Goal: Use online tool/utility: Utilize a website feature to perform a specific function

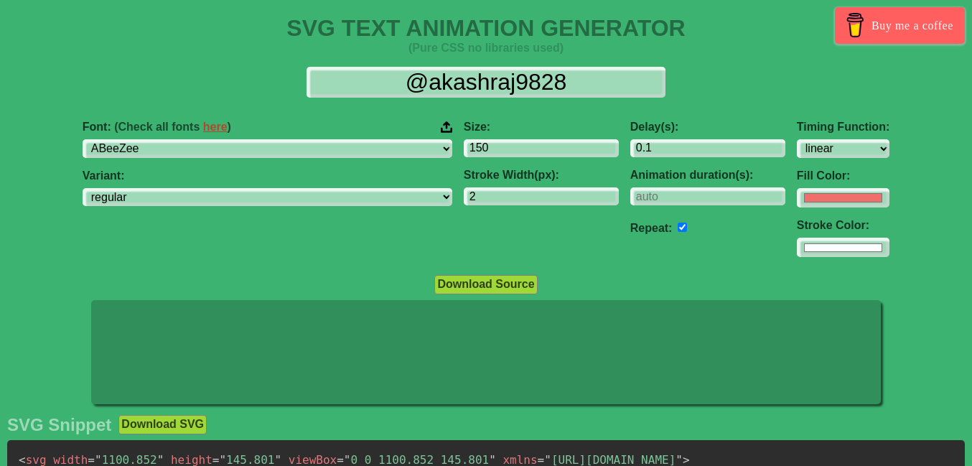
select select "linear"
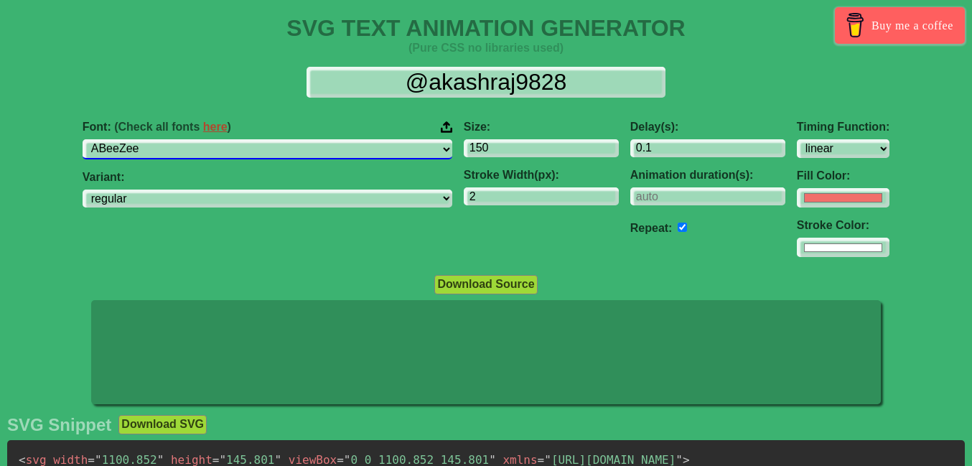
select select "Atomic Age"
click at [166, 139] on select "ABeeZee [PERSON_NAME] Display AR One Sans [PERSON_NAME] Libre Aboreto Abril Fat…" at bounding box center [268, 148] width 370 height 19
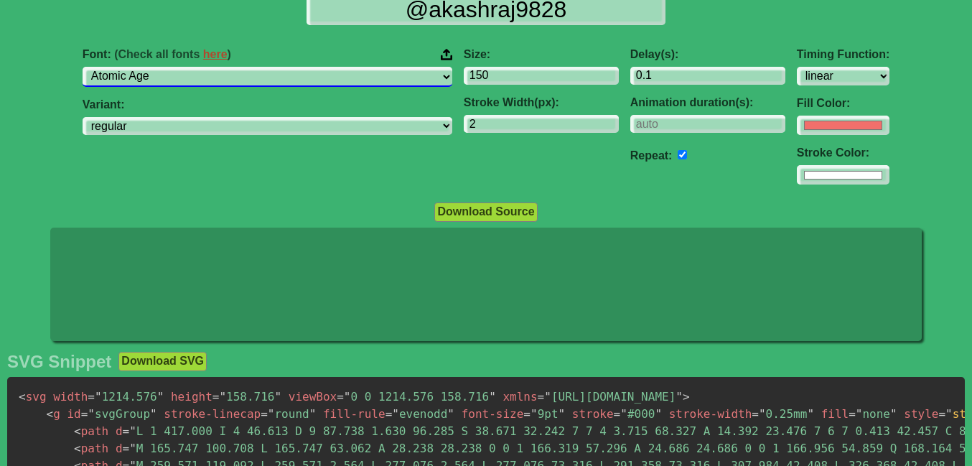
scroll to position [70, 0]
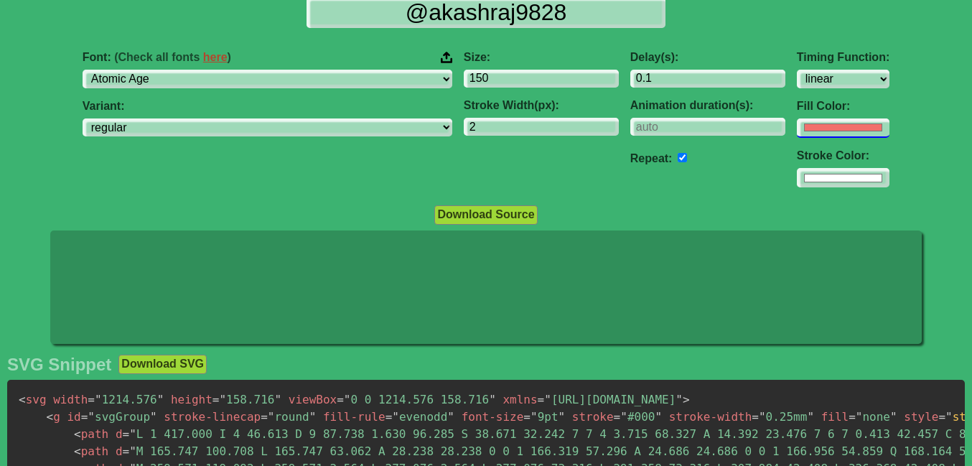
click at [797, 126] on input "#f16f6b" at bounding box center [843, 128] width 93 height 19
type input "#f5f5f5"
click at [797, 184] on input "#ffffff" at bounding box center [843, 177] width 93 height 19
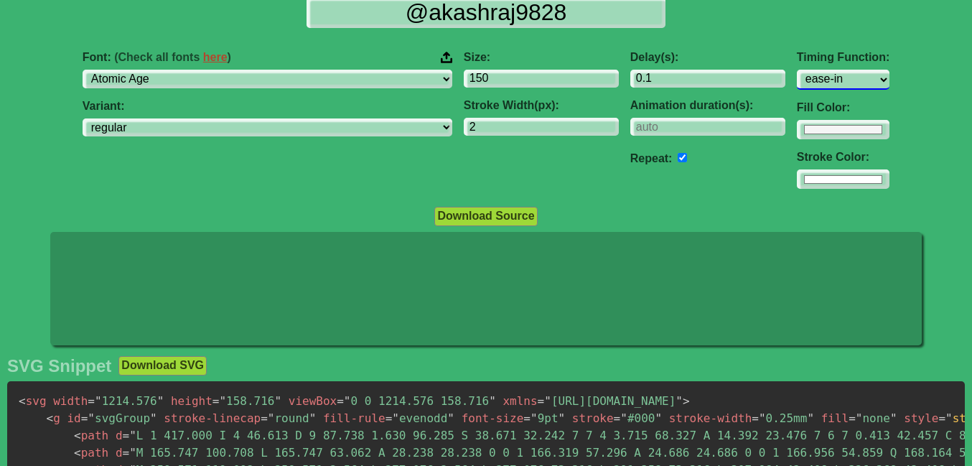
click at [797, 70] on select "ease ease-in ease-out ease-in-out linear step-start step-end" at bounding box center [843, 79] width 93 height 19
select select "ease-in-out"
click at [797, 70] on select "ease ease-in ease-out ease-in-out linear step-start step-end" at bounding box center [843, 79] width 93 height 19
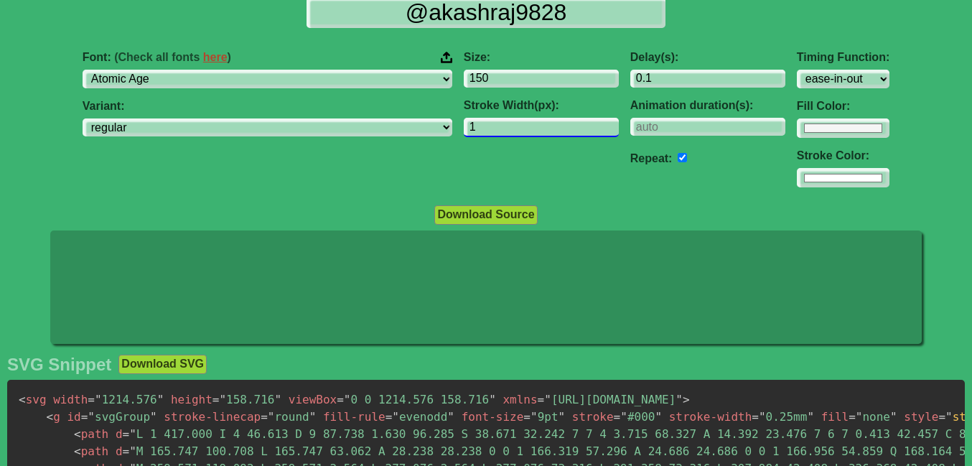
type input "1"
click at [521, 131] on input "1" at bounding box center [541, 127] width 155 height 19
click at [281, 78] on div "Font: (Check all fonts here ) ABeeZee [PERSON_NAME] Display AR One Sans [PERSON…" at bounding box center [267, 120] width 381 height 160
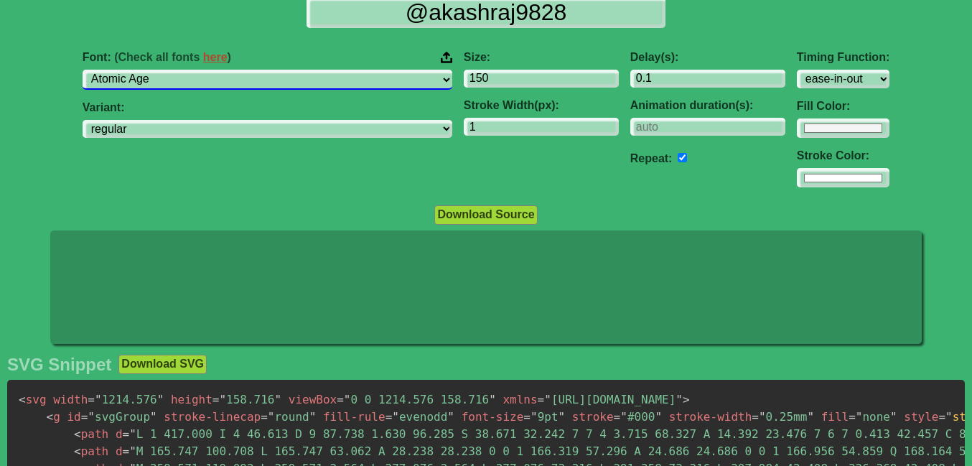
click at [292, 58] on div "Font: (Check all fonts here ) ABeeZee [PERSON_NAME] Display AR One Sans [PERSON…" at bounding box center [268, 70] width 370 height 39
click at [228, 58] on link "here" at bounding box center [215, 57] width 24 height 12
click at [343, 77] on select "ABeeZee [PERSON_NAME] Display AR One Sans [PERSON_NAME] Libre Aboreto Abril Fat…" at bounding box center [268, 79] width 370 height 19
click at [166, 70] on select "ABeeZee [PERSON_NAME] Display AR One Sans [PERSON_NAME] Libre Aboreto Abril Fat…" at bounding box center [268, 79] width 370 height 19
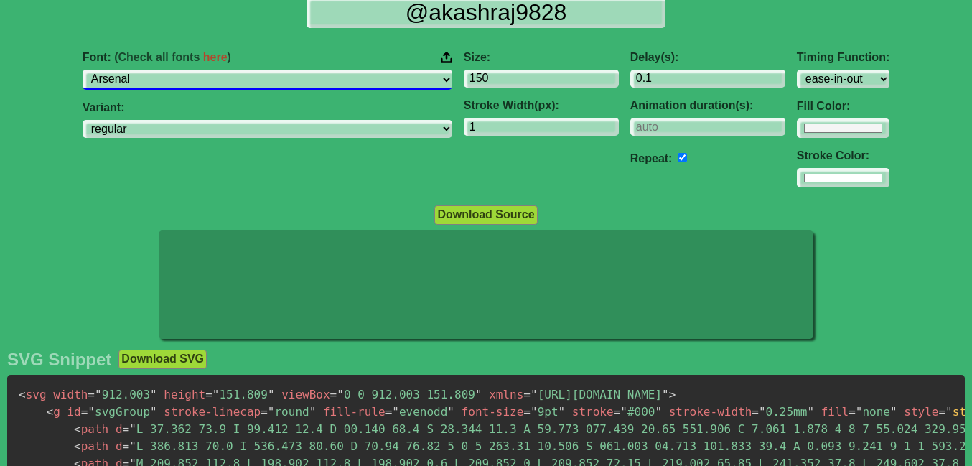
click at [307, 77] on select "ABeeZee [PERSON_NAME] Display AR One Sans [PERSON_NAME] Libre Aboreto Abril Fat…" at bounding box center [268, 79] width 370 height 19
click at [166, 70] on select "ABeeZee [PERSON_NAME] Display AR One Sans [PERSON_NAME] Libre Aboreto Abril Fat…" at bounding box center [268, 79] width 370 height 19
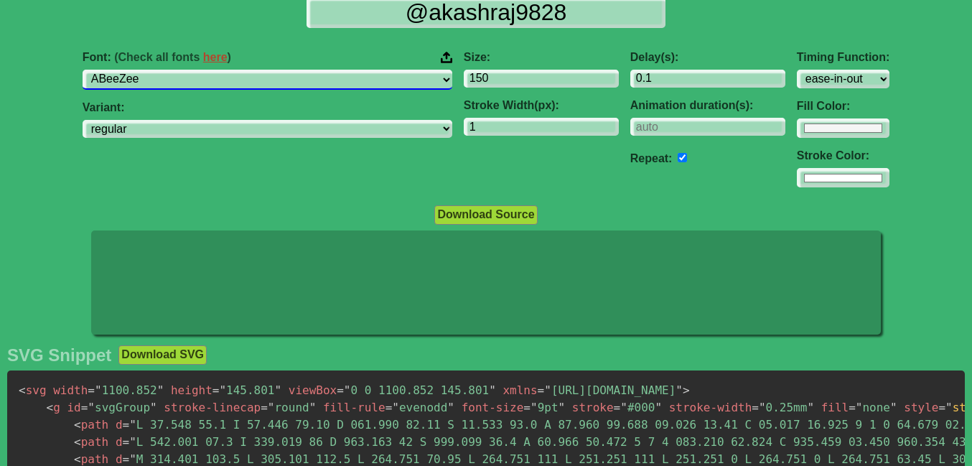
click at [263, 78] on select "ABeeZee [PERSON_NAME] Display AR One Sans [PERSON_NAME] Libre Aboreto Abril Fat…" at bounding box center [268, 79] width 370 height 19
select select "Abyssinica SIL"
click at [166, 70] on select "ABeeZee [PERSON_NAME] Display AR One Sans [PERSON_NAME] Libre Aboreto Abril Fat…" at bounding box center [268, 79] width 370 height 19
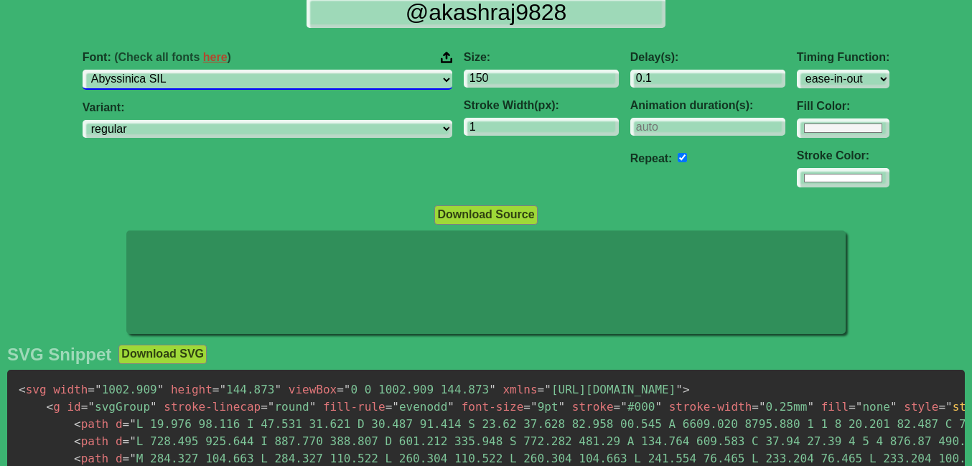
scroll to position [0, 0]
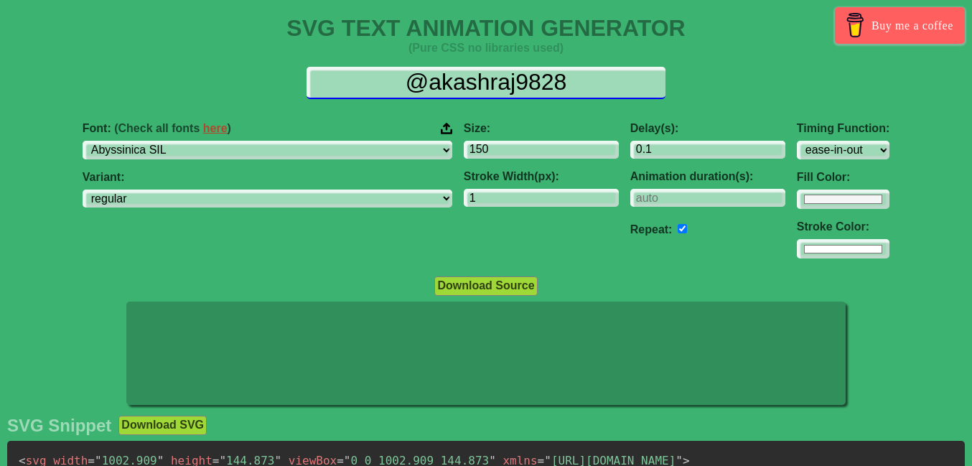
drag, startPoint x: 538, startPoint y: 78, endPoint x: 575, endPoint y: 85, distance: 37.3
click at [557, 82] on input "@akashraj9828" at bounding box center [486, 83] width 359 height 32
type input "8"
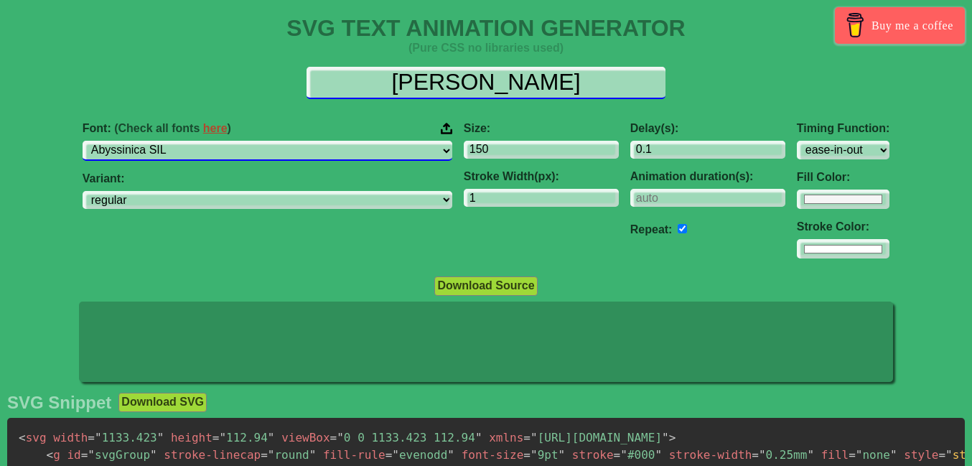
type input "[PERSON_NAME]"
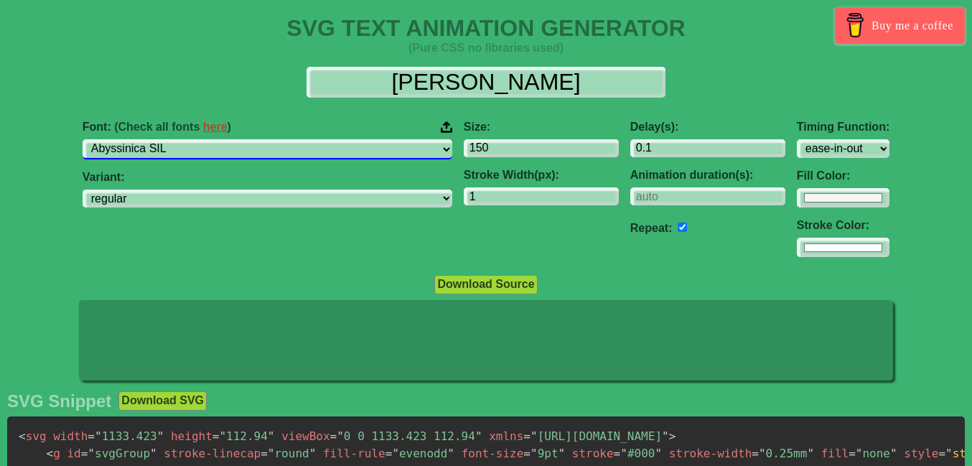
click at [335, 151] on select "ABeeZee [PERSON_NAME] Display AR One Sans [PERSON_NAME] Libre Aboreto Abril Fat…" at bounding box center [268, 148] width 370 height 19
click at [166, 139] on select "ABeeZee [PERSON_NAME] Display AR One Sans [PERSON_NAME] Libre Aboreto Abril Fat…" at bounding box center [268, 148] width 370 height 19
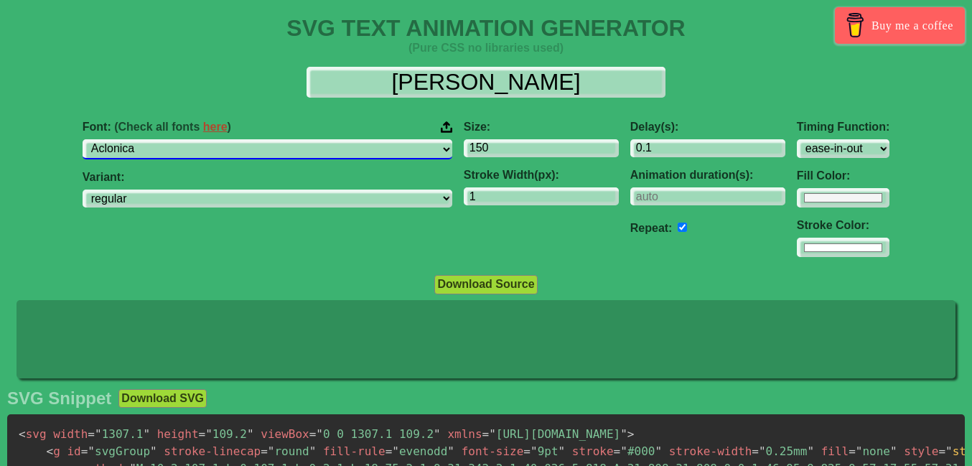
click at [166, 139] on select "ABeeZee [PERSON_NAME] Display AR One Sans [PERSON_NAME] Libre Aboreto Abril Fat…" at bounding box center [268, 148] width 370 height 19
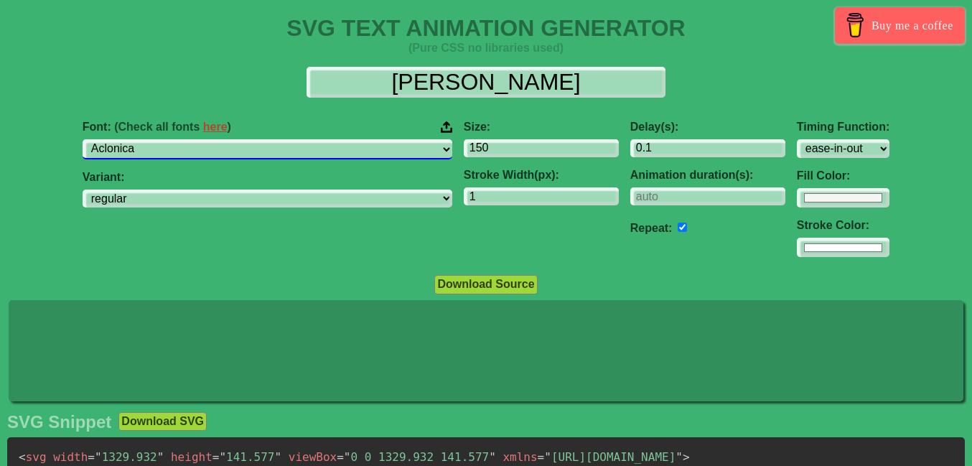
click at [307, 158] on select "ABeeZee [PERSON_NAME] Display AR One Sans [PERSON_NAME] Libre Aboreto Abril Fat…" at bounding box center [268, 148] width 370 height 19
click at [166, 139] on select "ABeeZee [PERSON_NAME] Display AR One Sans [PERSON_NAME] Libre Aboreto Abril Fat…" at bounding box center [268, 148] width 370 height 19
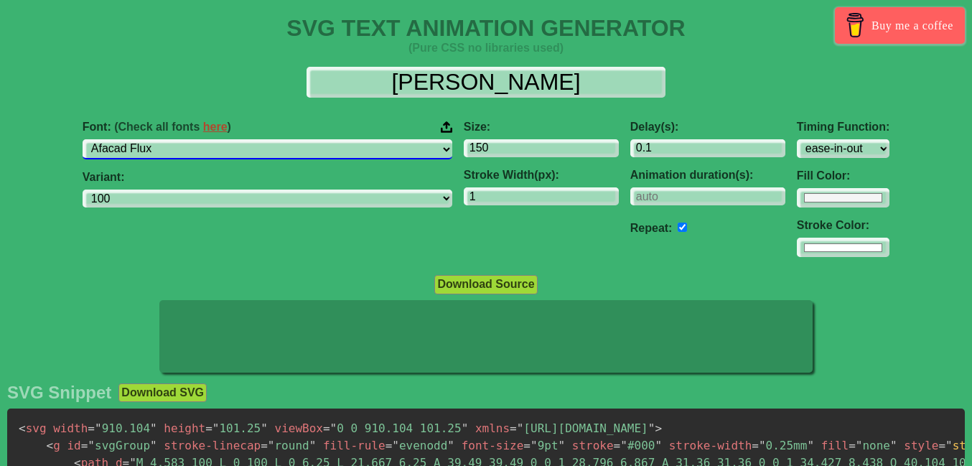
click at [298, 149] on select "ABeeZee [PERSON_NAME] Display AR One Sans [PERSON_NAME] Libre Aboreto Abril Fat…" at bounding box center [268, 148] width 370 height 19
select select "Acme"
click at [166, 139] on select "ABeeZee [PERSON_NAME] Display AR One Sans [PERSON_NAME] Libre Aboreto Abril Fat…" at bounding box center [268, 148] width 370 height 19
select select "regular"
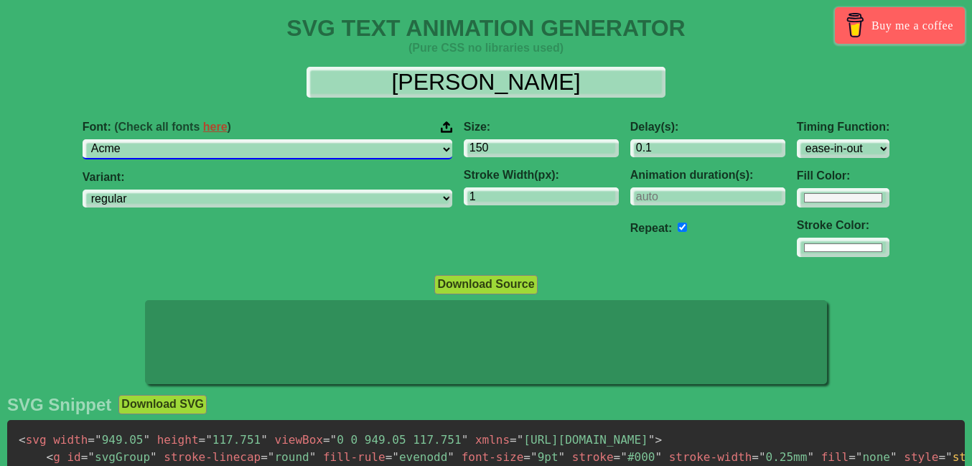
click at [300, 144] on select "ABeeZee [PERSON_NAME] Display AR One Sans [PERSON_NAME] Libre Aboreto Abril Fat…" at bounding box center [268, 148] width 370 height 19
click at [166, 139] on select "ABeeZee [PERSON_NAME] Display AR One Sans [PERSON_NAME] Libre Aboreto Abril Fat…" at bounding box center [268, 148] width 370 height 19
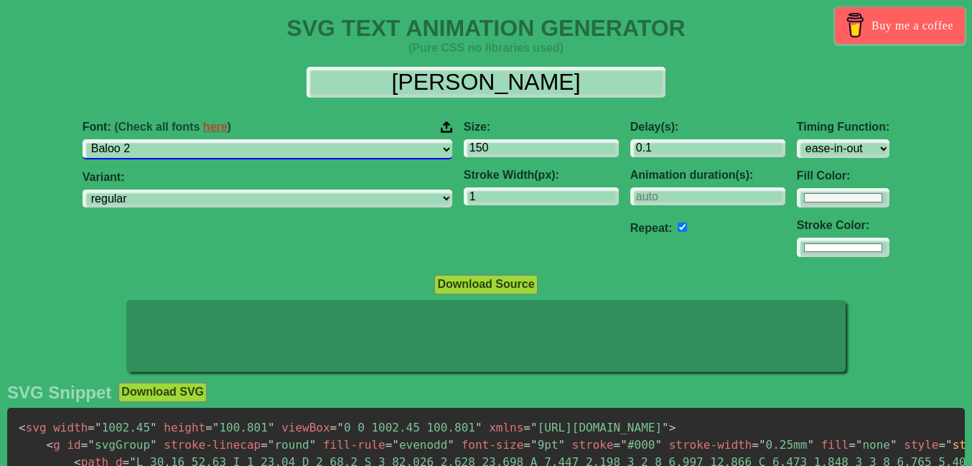
click at [313, 148] on select "ABeeZee [PERSON_NAME] Display AR One Sans [PERSON_NAME] Libre Aboreto Abril Fat…" at bounding box center [268, 148] width 370 height 19
click at [166, 139] on select "ABeeZee [PERSON_NAME] Display AR One Sans [PERSON_NAME] Libre Aboreto Abril Fat…" at bounding box center [268, 148] width 370 height 19
click at [275, 139] on select "ABeeZee [PERSON_NAME] Display AR One Sans [PERSON_NAME] Libre Aboreto Abril Fat…" at bounding box center [268, 148] width 370 height 19
click at [166, 139] on select "ABeeZee [PERSON_NAME] Display AR One Sans [PERSON_NAME] Libre Aboreto Abril Fat…" at bounding box center [268, 148] width 370 height 19
click at [300, 141] on select "ABeeZee [PERSON_NAME] Display AR One Sans [PERSON_NAME] Libre Aboreto Abril Fat…" at bounding box center [268, 148] width 370 height 19
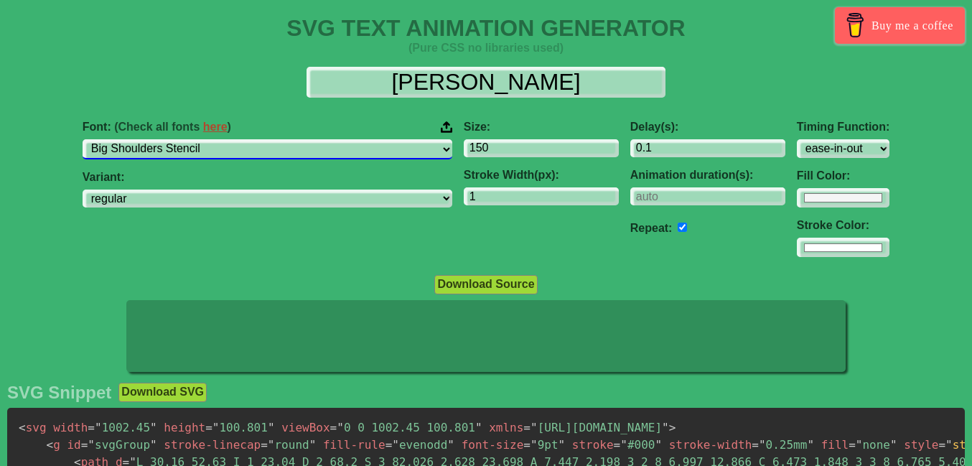
click at [166, 139] on select "ABeeZee [PERSON_NAME] Display AR One Sans [PERSON_NAME] Libre Aboreto Abril Fat…" at bounding box center [268, 148] width 370 height 19
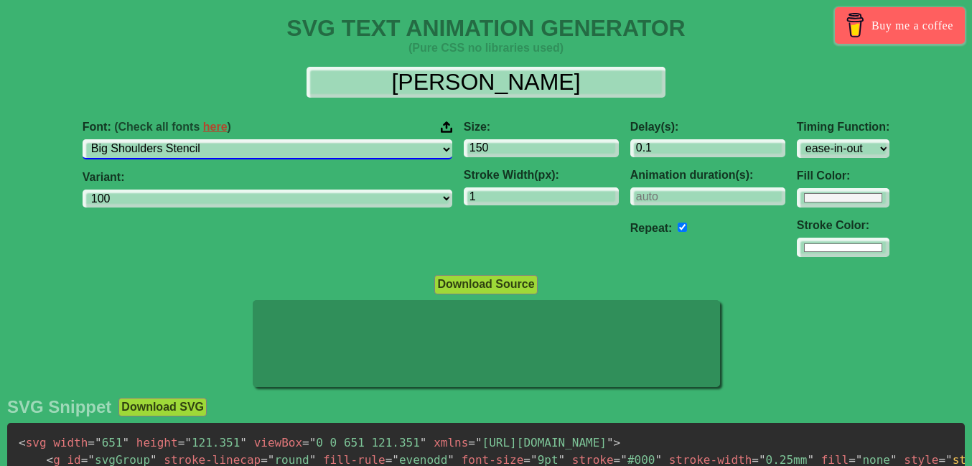
click at [305, 148] on select "ABeeZee [PERSON_NAME] Display AR One Sans [PERSON_NAME] Libre Aboreto Abril Fat…" at bounding box center [268, 148] width 370 height 19
select select "Cabin"
click at [166, 139] on select "ABeeZee [PERSON_NAME] Display AR One Sans [PERSON_NAME] Libre Aboreto Abril Fat…" at bounding box center [268, 148] width 370 height 19
select select "regular"
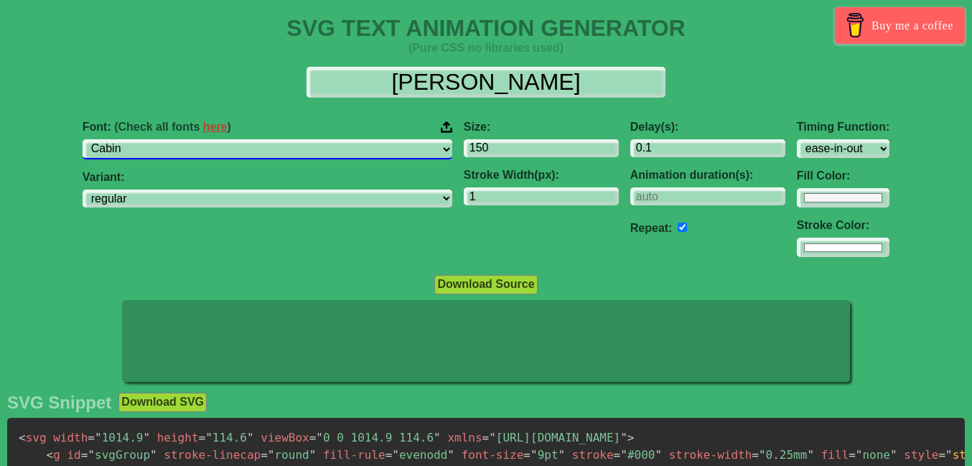
click at [300, 142] on select "ABeeZee [PERSON_NAME] Display AR One Sans [PERSON_NAME] Libre Aboreto Abril Fat…" at bounding box center [268, 148] width 370 height 19
click at [166, 139] on select "ABeeZee [PERSON_NAME] Display AR One Sans [PERSON_NAME] Libre Aboreto Abril Fat…" at bounding box center [268, 148] width 370 height 19
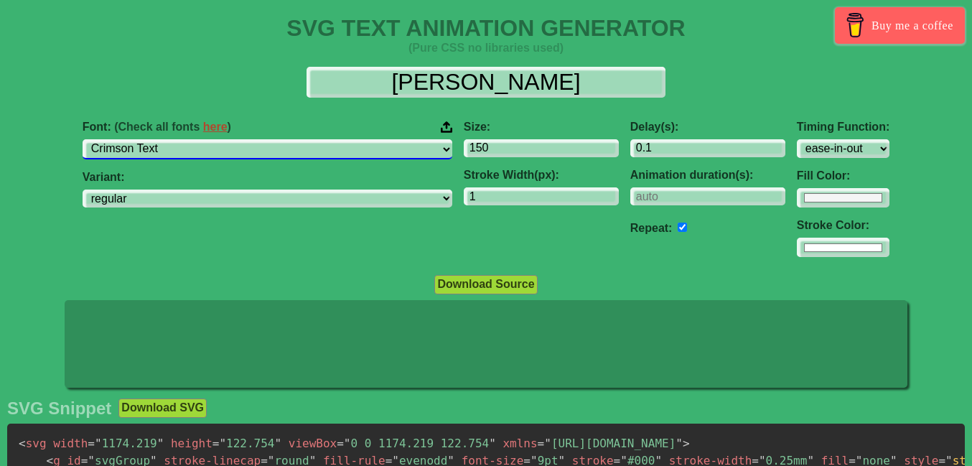
click at [166, 139] on select "ABeeZee [PERSON_NAME] Display AR One Sans [PERSON_NAME] Libre Aboreto Abril Fat…" at bounding box center [268, 148] width 370 height 19
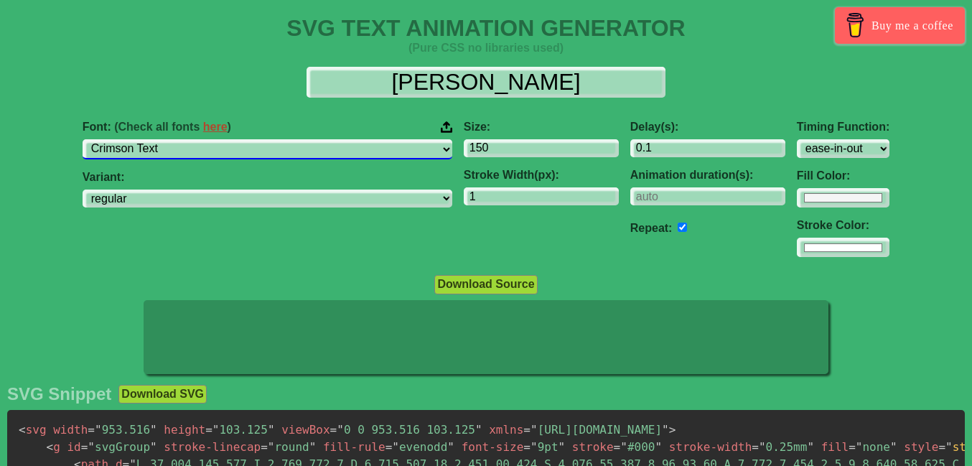
click at [274, 151] on select "ABeeZee [PERSON_NAME] Display AR One Sans [PERSON_NAME] Libre Aboreto Abril Fat…" at bounding box center [268, 148] width 370 height 19
click at [166, 139] on select "ABeeZee [PERSON_NAME] Display AR One Sans [PERSON_NAME] Libre Aboreto Abril Fat…" at bounding box center [268, 148] width 370 height 19
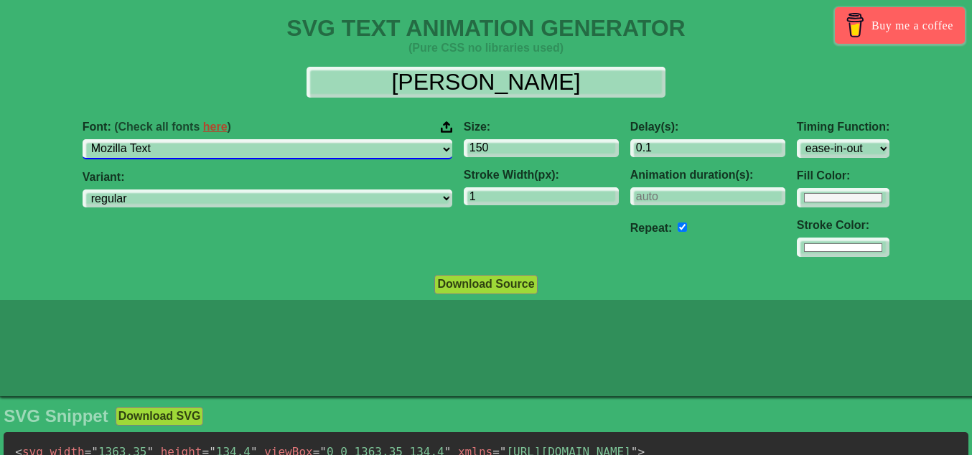
click at [166, 139] on select "ABeeZee [PERSON_NAME] Display AR One Sans [PERSON_NAME] Libre Aboreto Abril Fat…" at bounding box center [268, 148] width 370 height 19
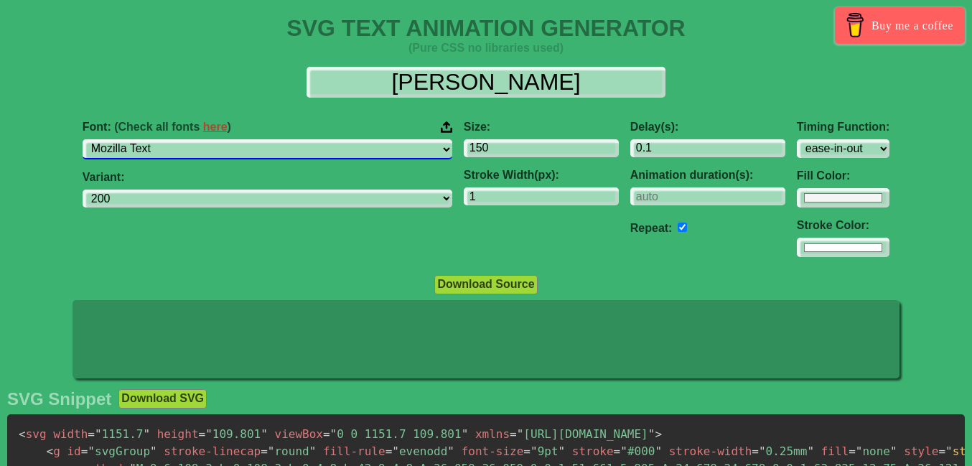
click at [277, 142] on select "ABeeZee [PERSON_NAME] Display AR One Sans [PERSON_NAME] Libre Aboreto Abril Fat…" at bounding box center [268, 148] width 370 height 19
select select "NTR"
click at [166, 139] on select "ABeeZee [PERSON_NAME] Display AR One Sans [PERSON_NAME] Libre Aboreto Abril Fat…" at bounding box center [268, 148] width 370 height 19
select select "regular"
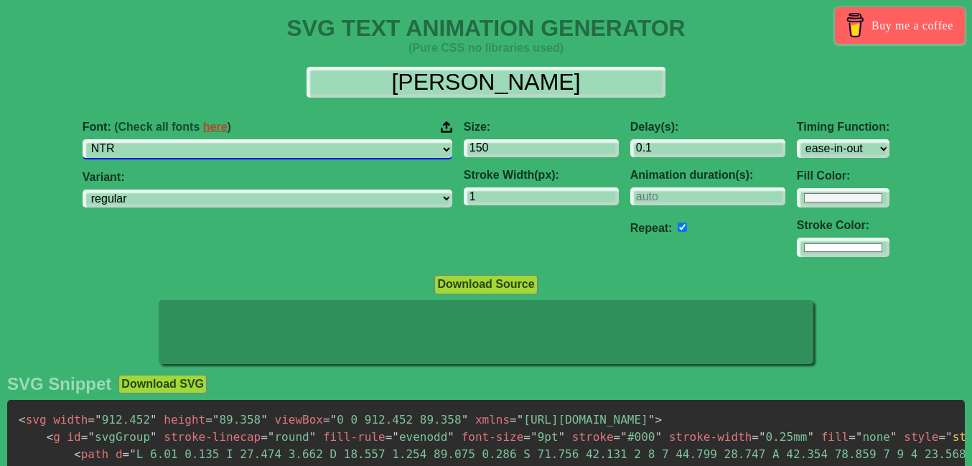
click at [299, 143] on select "ABeeZee [PERSON_NAME] Display AR One Sans [PERSON_NAME] Libre Aboreto Abril Fat…" at bounding box center [268, 148] width 370 height 19
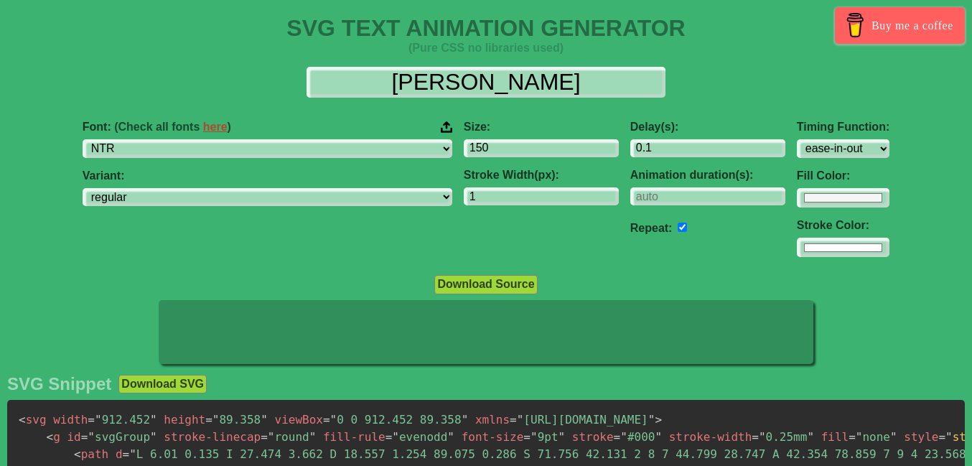
click at [228, 128] on link "here" at bounding box center [215, 127] width 24 height 12
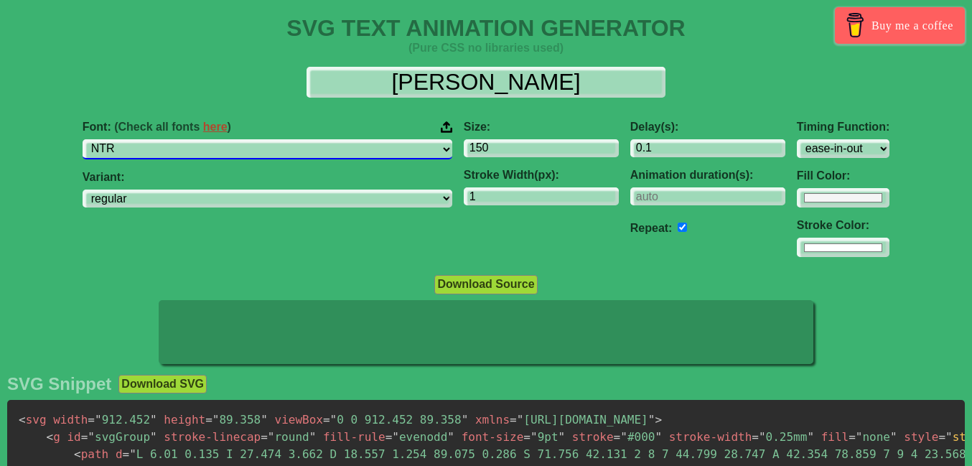
select select "Allura"
click at [166, 139] on select "ABeeZee [PERSON_NAME] Display AR One Sans [PERSON_NAME] Libre Aboreto Abril Fat…" at bounding box center [268, 148] width 370 height 19
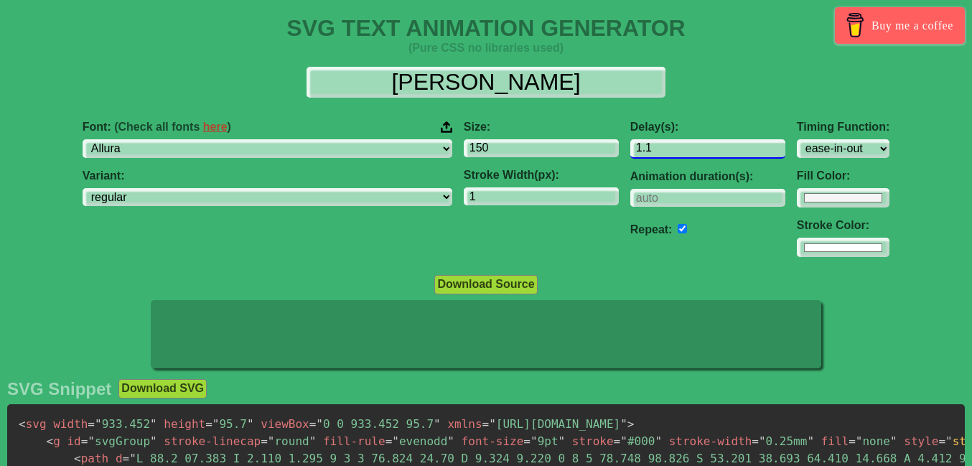
click at [695, 144] on input "1.1" at bounding box center [708, 148] width 155 height 19
click at [695, 151] on input "0.1" at bounding box center [708, 148] width 155 height 19
click at [631, 149] on input "0.1" at bounding box center [708, 148] width 155 height 19
type input "0.2"
click at [678, 225] on input "checkbox" at bounding box center [682, 227] width 9 height 9
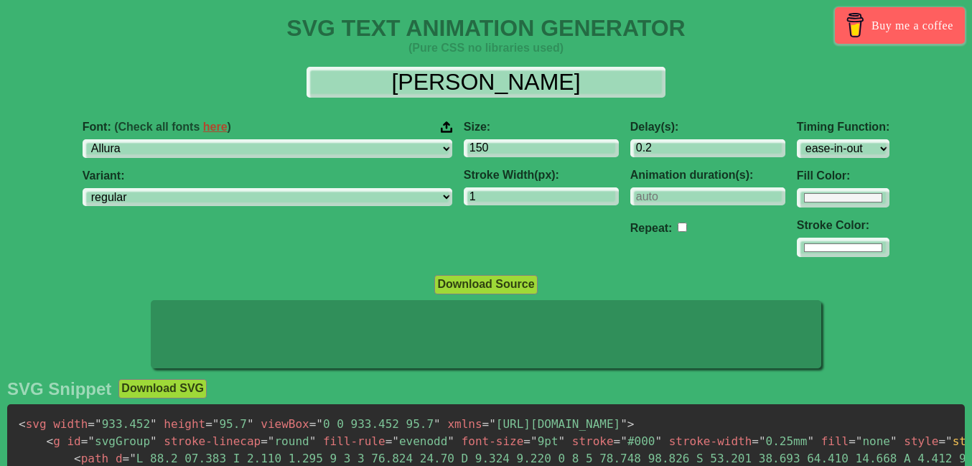
checkbox input "false"
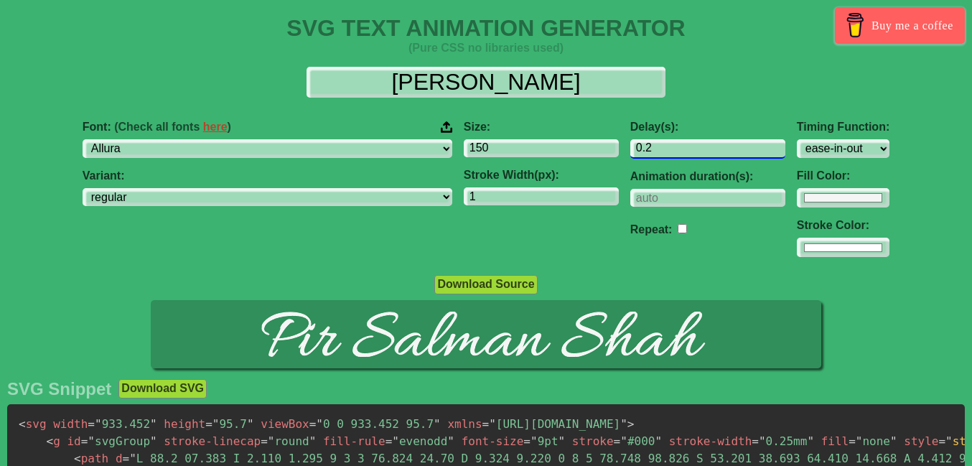
click at [631, 149] on input "0.2" at bounding box center [708, 148] width 155 height 19
type input "0.1"
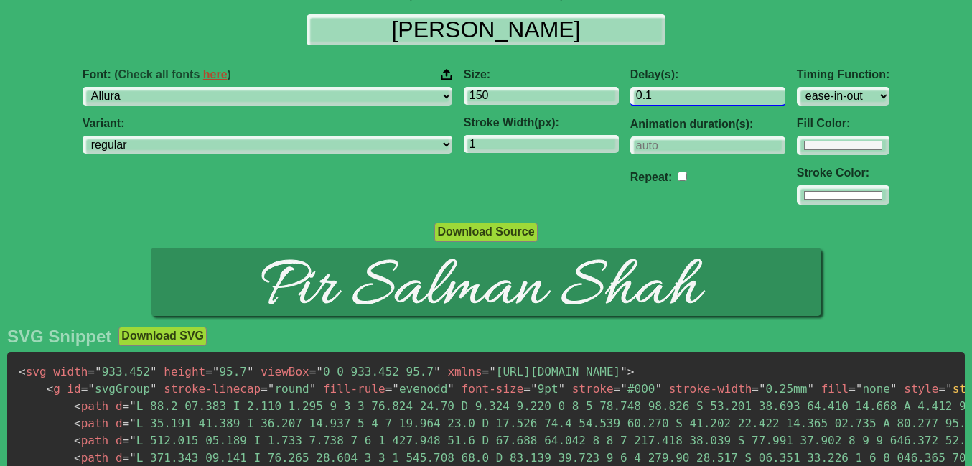
scroll to position [82, 0]
